Goal: Information Seeking & Learning: Learn about a topic

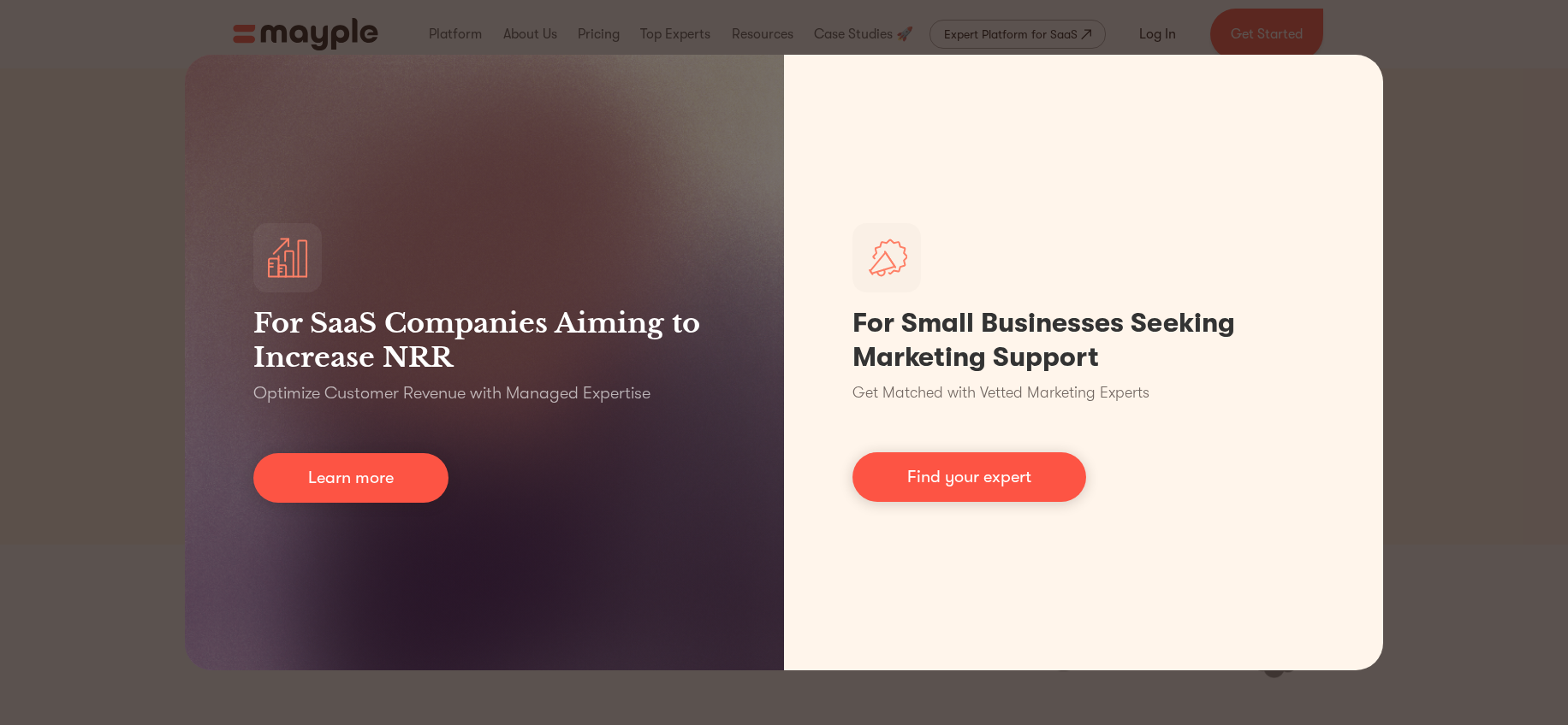
click at [1428, 108] on div "For SaaS Companies Aiming to Increase NRR Optimize Customer Revenue with Manage…" at bounding box center [784, 362] width 1568 height 725
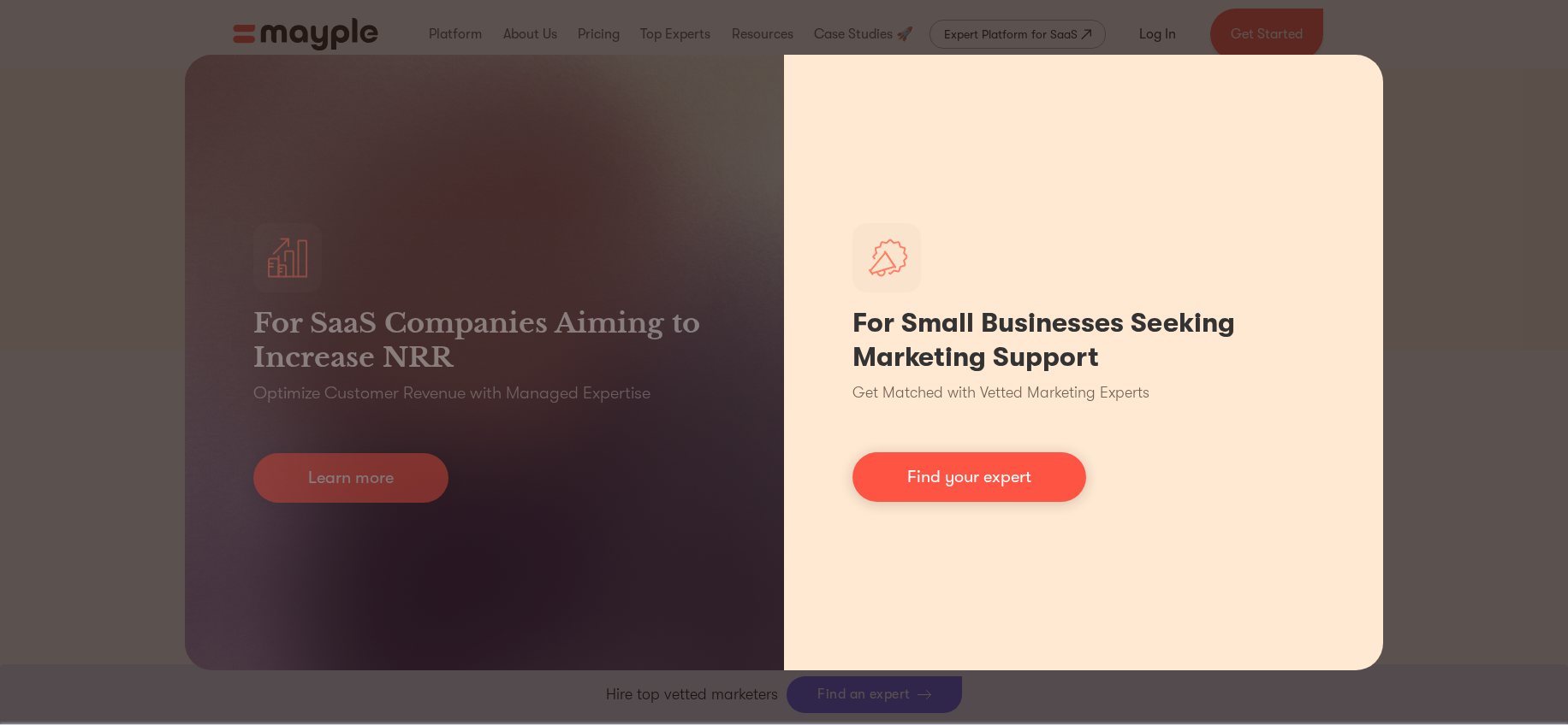
scroll to position [260, 0]
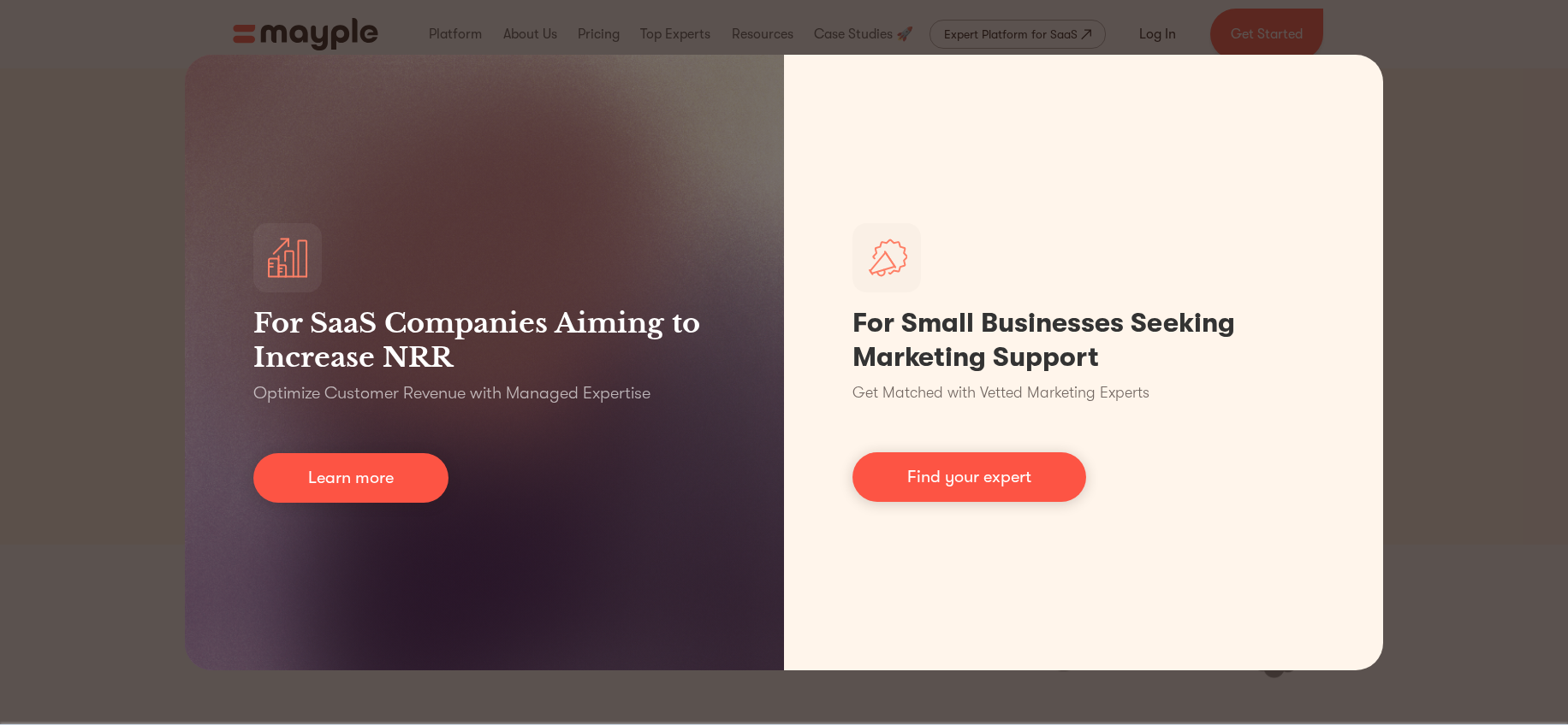
click at [1476, 100] on div "For SaaS Companies Aiming to Increase NRR Optimize Customer Revenue with Manage…" at bounding box center [784, 362] width 1568 height 725
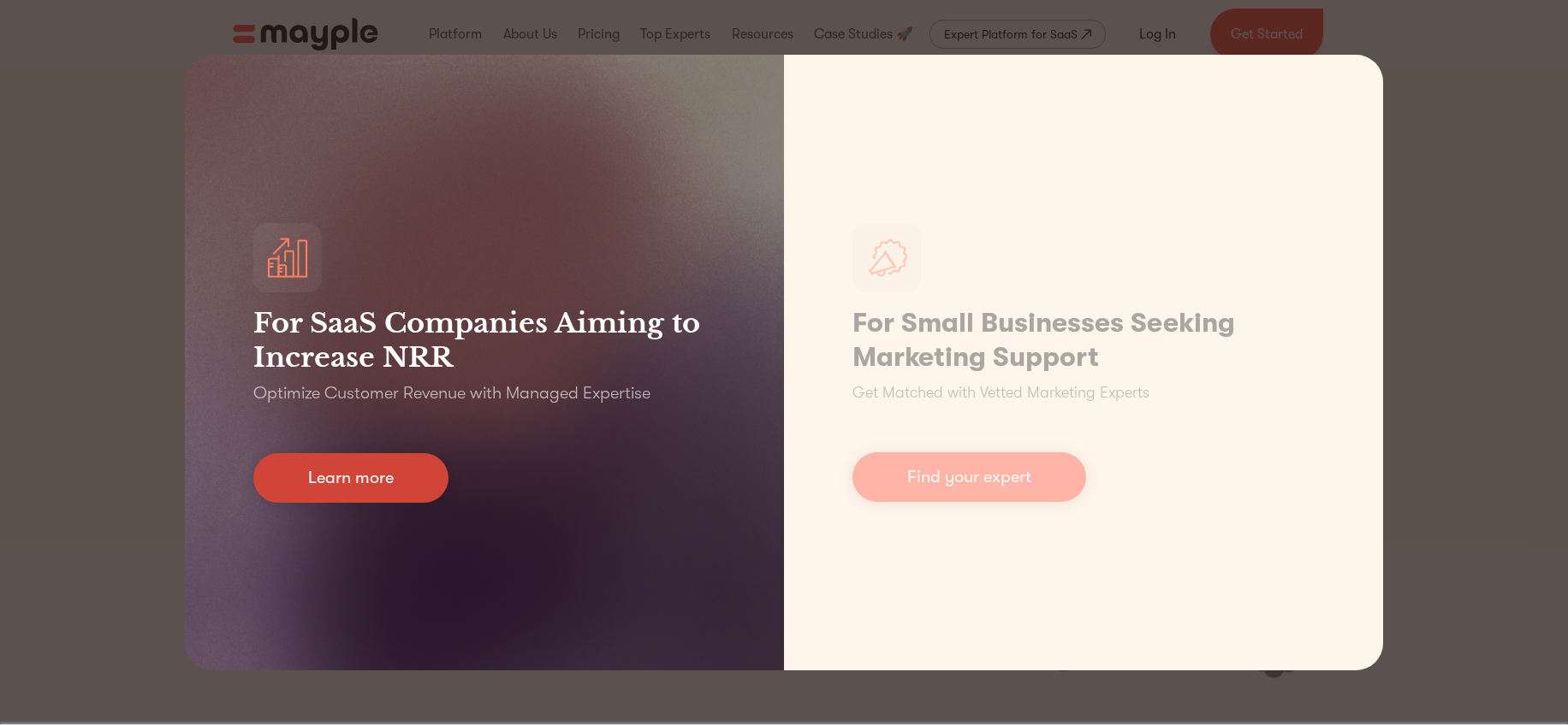
click at [391, 479] on link "Learn more" at bounding box center [350, 478] width 195 height 50
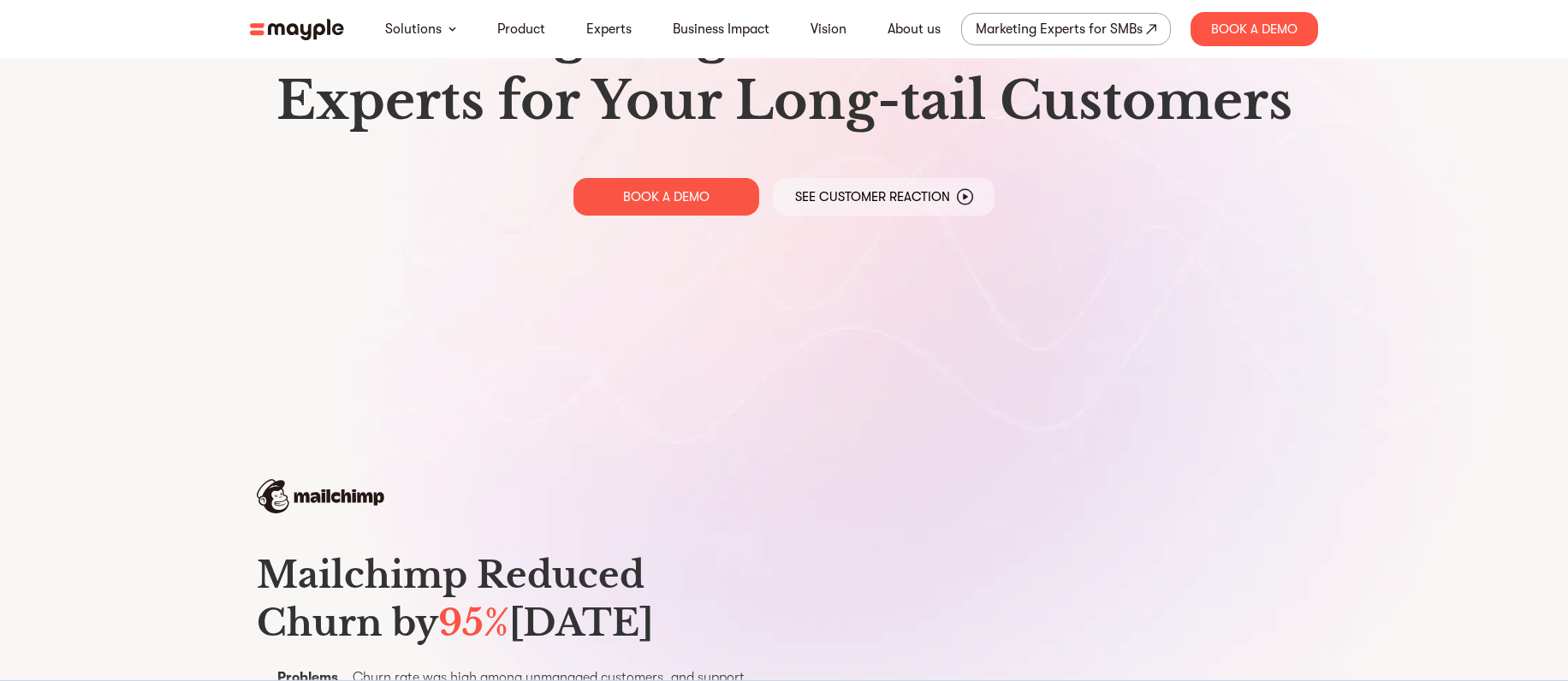
scroll to position [180, 0]
click at [615, 25] on link "Experts" at bounding box center [608, 29] width 45 height 20
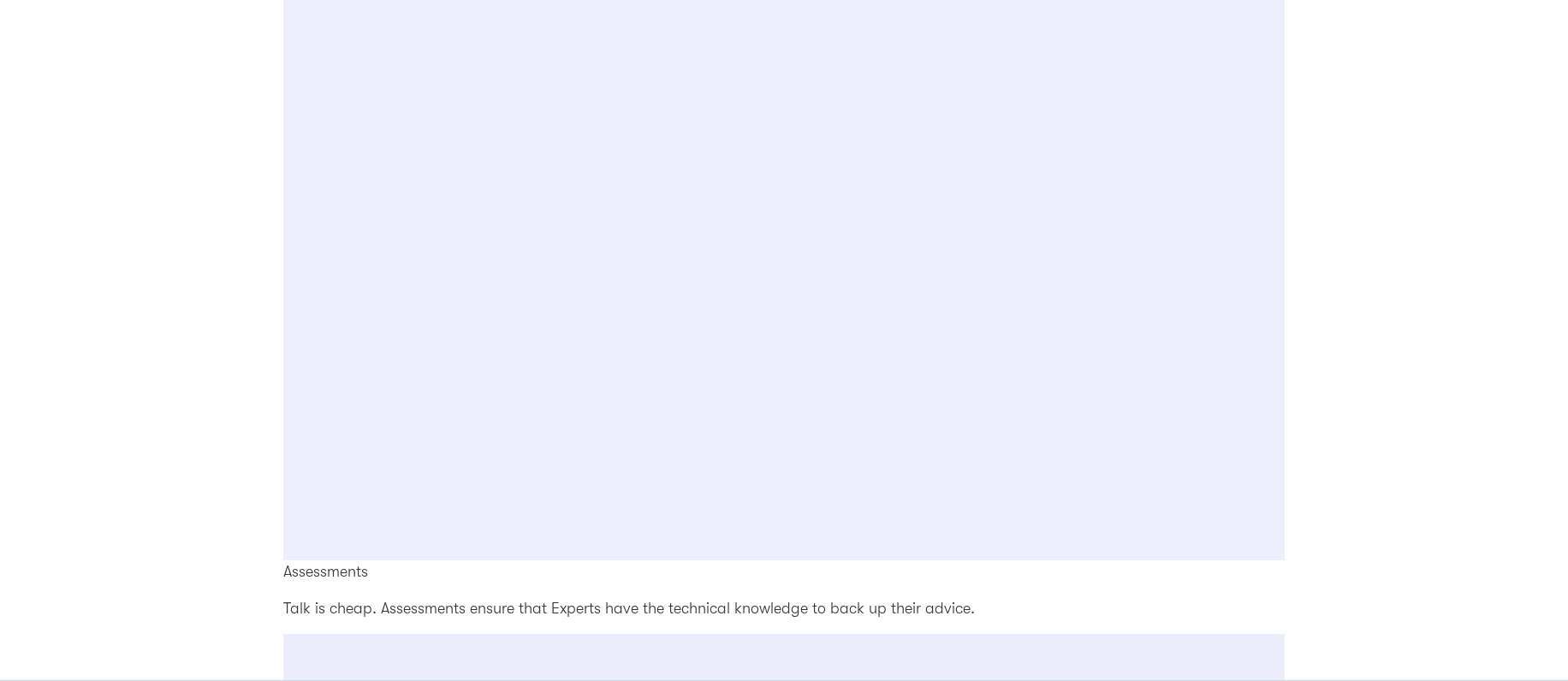
scroll to position [3253, 0]
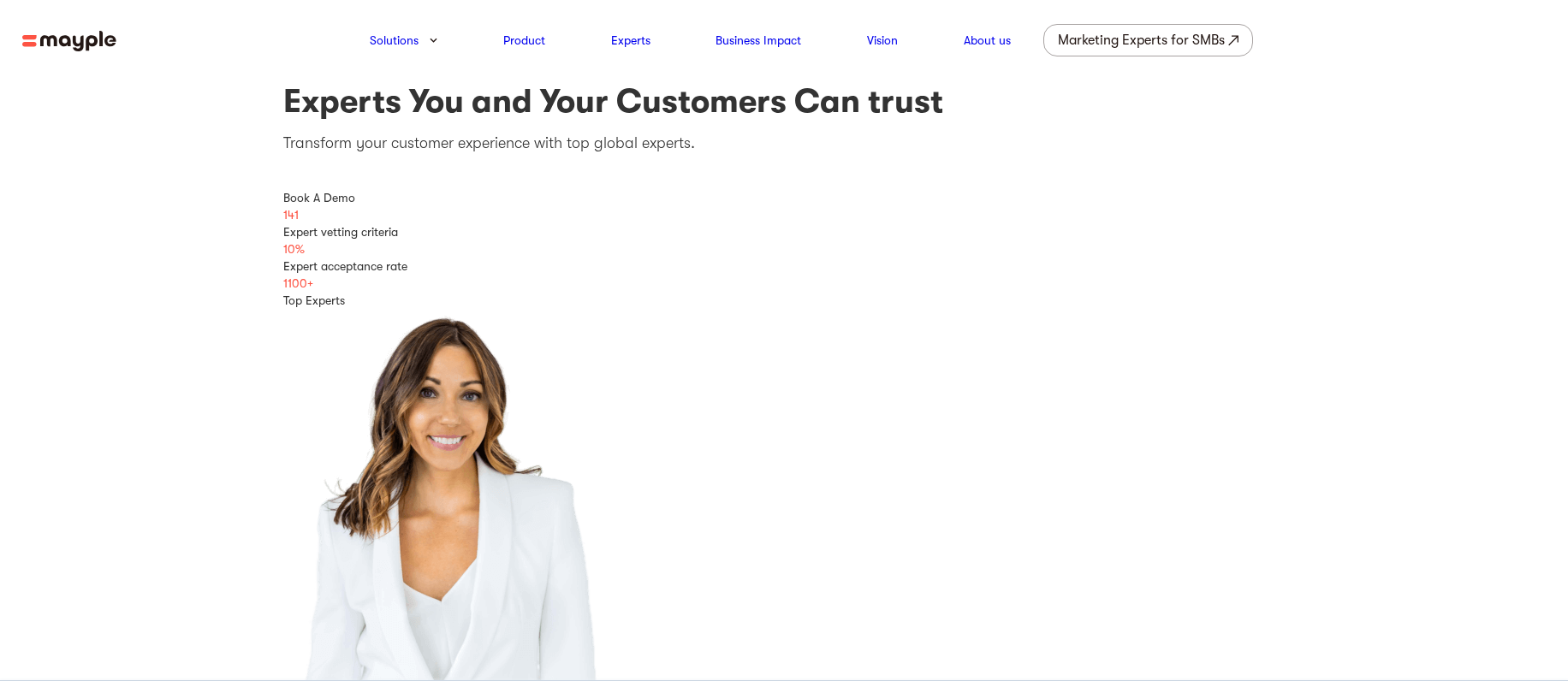
click at [73, 23] on nav "Solutions Product Experts Business Impact Vision About us Marketing Experts for…" at bounding box center [784, 40] width 1568 height 80
click at [69, 40] on img at bounding box center [69, 41] width 94 height 21
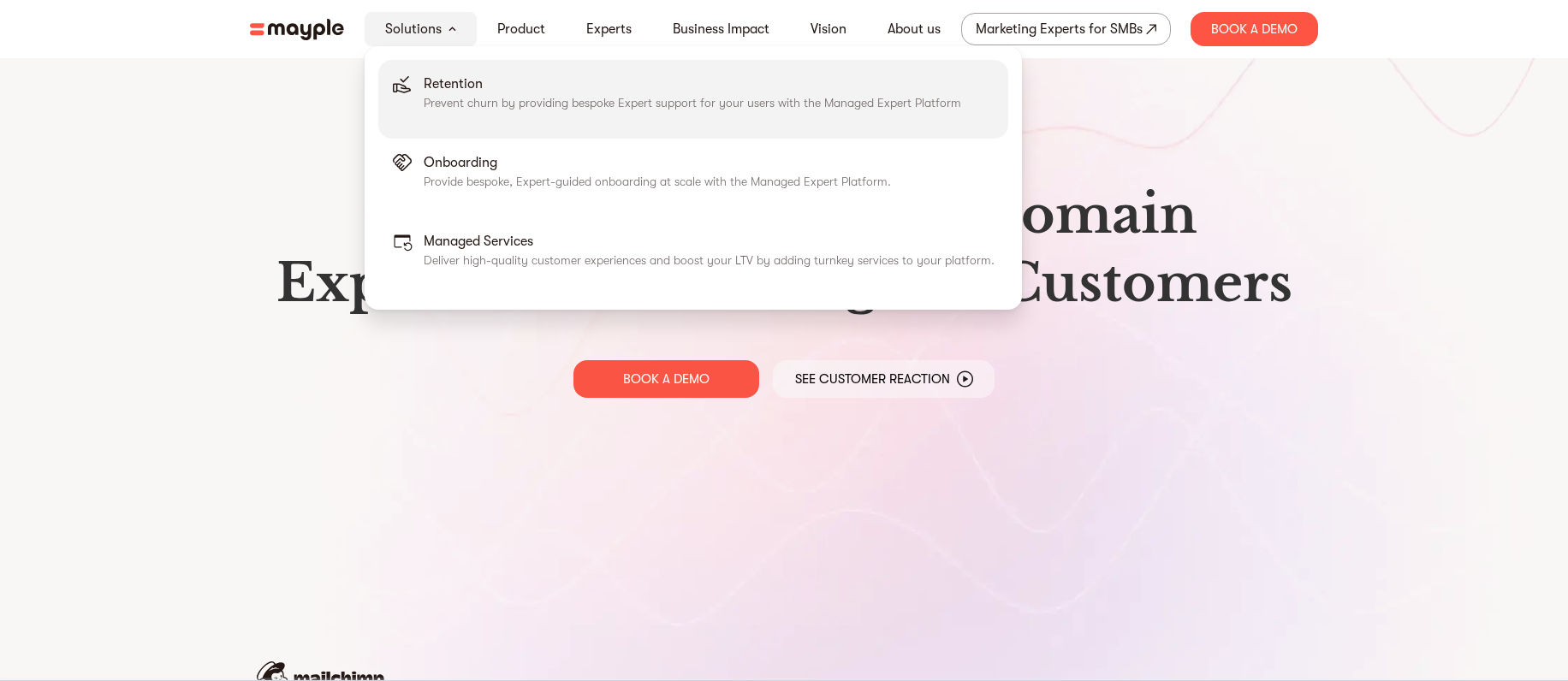
click at [461, 95] on p "Prevent churn by providing bespoke Expert support for your users with the Manag…" at bounding box center [692, 103] width 538 height 18
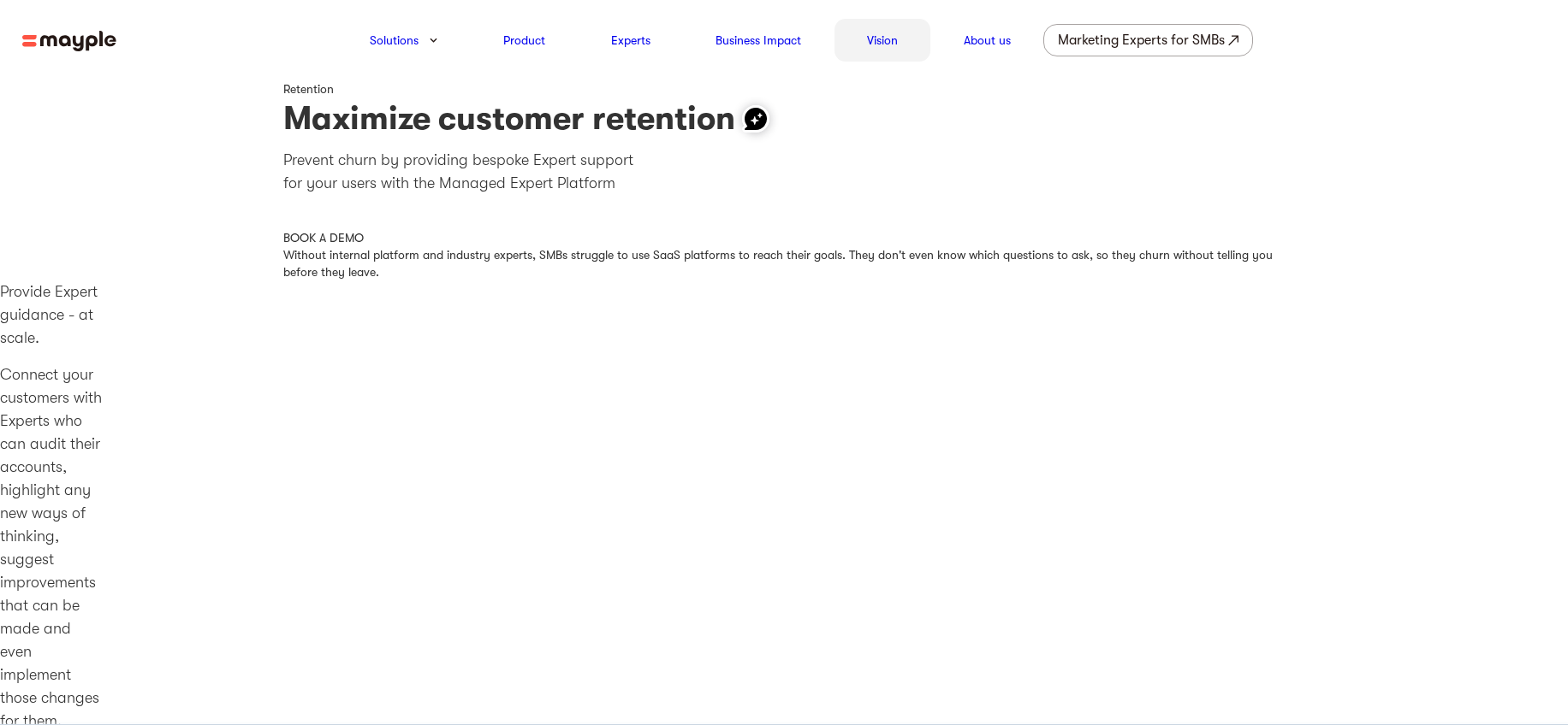
click at [882, 40] on link "Vision" at bounding box center [881, 40] width 30 height 20
click at [1137, 38] on div "Marketing Experts for SMBs" at bounding box center [1141, 41] width 167 height 24
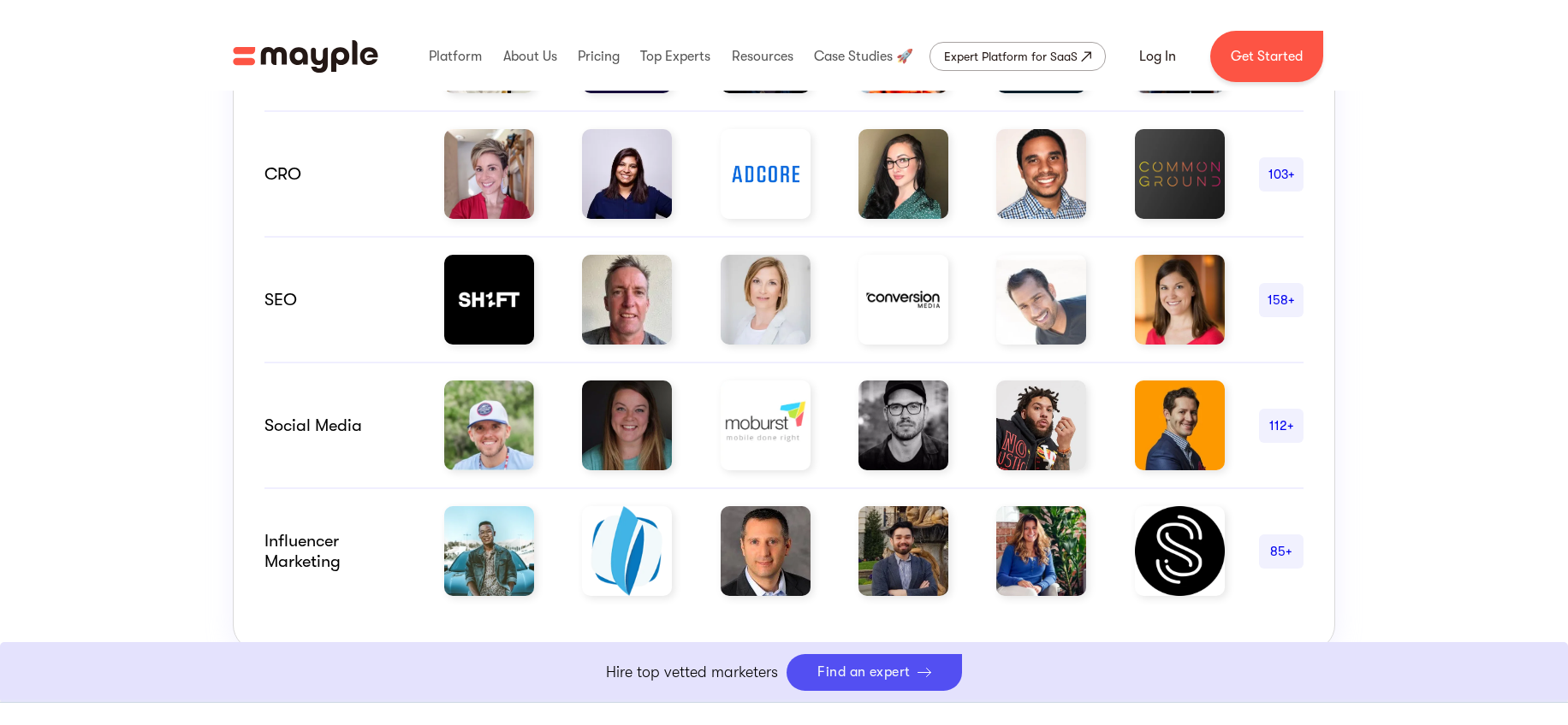
scroll to position [1228, 0]
